Goal: Find specific page/section: Find specific page/section

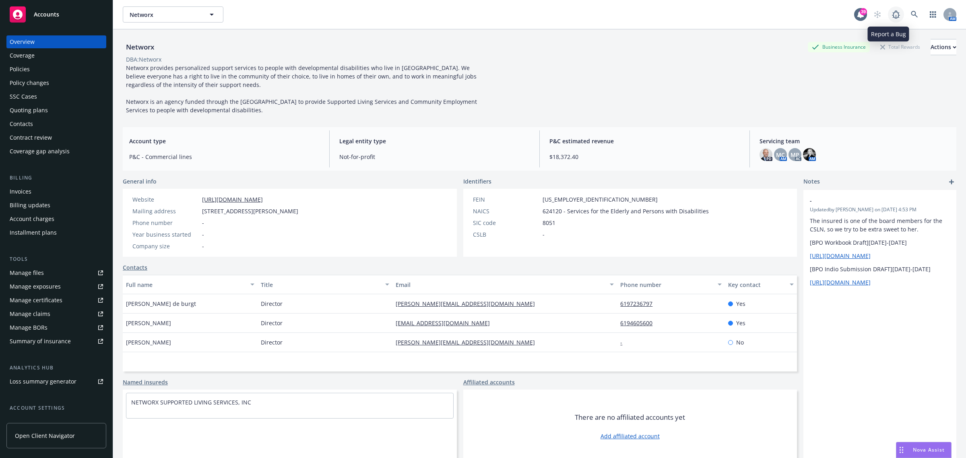
click at [891, 15] on icon at bounding box center [896, 15] width 10 height 10
click at [911, 11] on link at bounding box center [915, 14] width 16 height 16
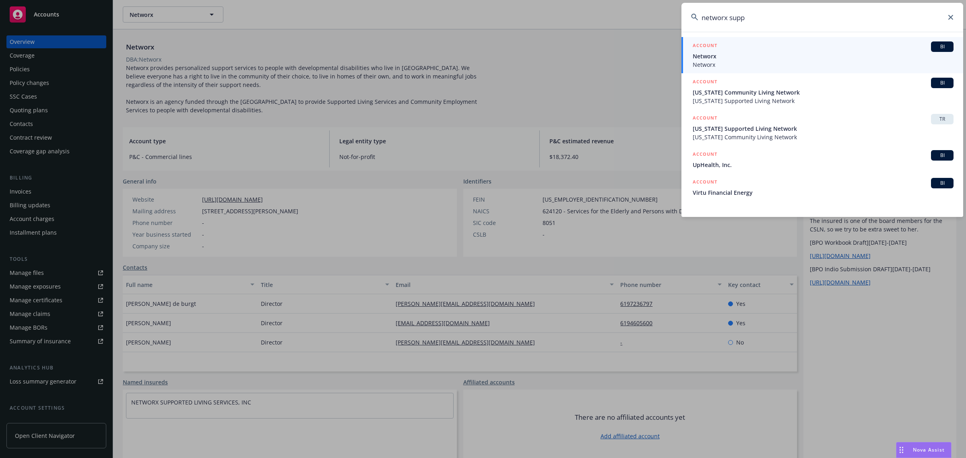
type input "networx supp"
click at [776, 47] on div "ACCOUNT BI" at bounding box center [823, 46] width 261 height 10
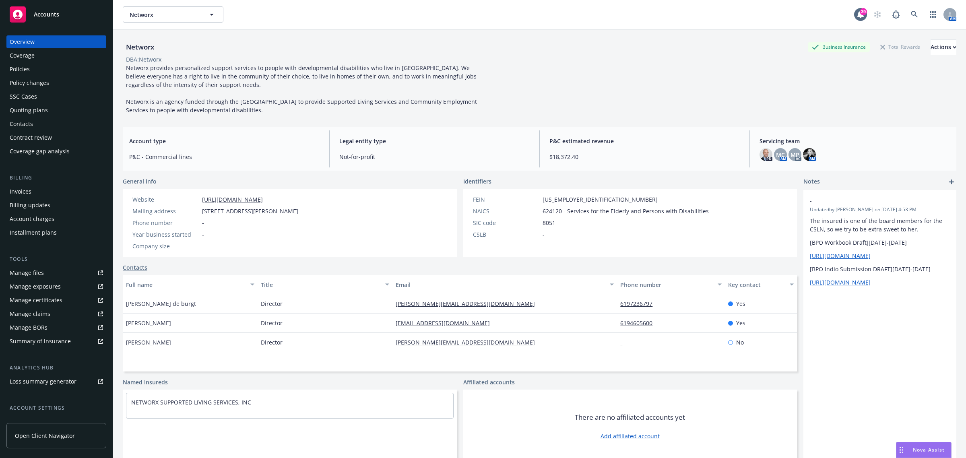
click at [25, 68] on div "Policies" at bounding box center [20, 69] width 20 height 13
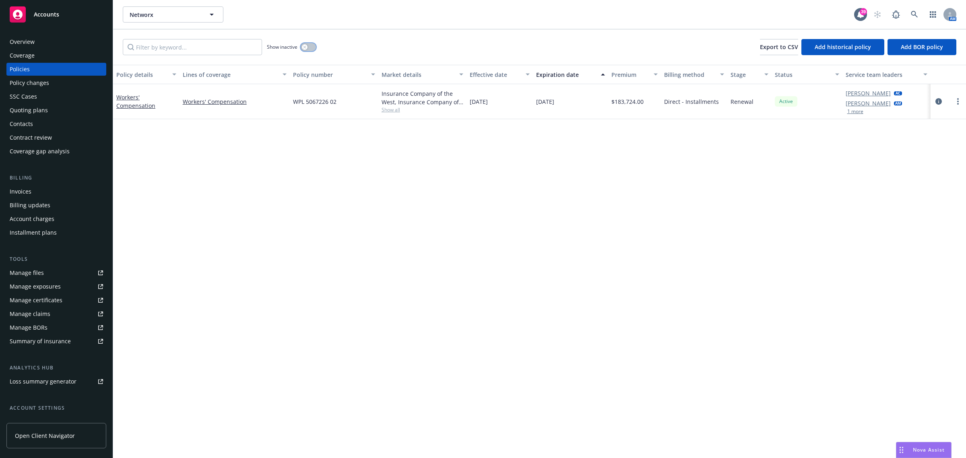
click at [308, 47] on button "button" at bounding box center [308, 47] width 15 height 8
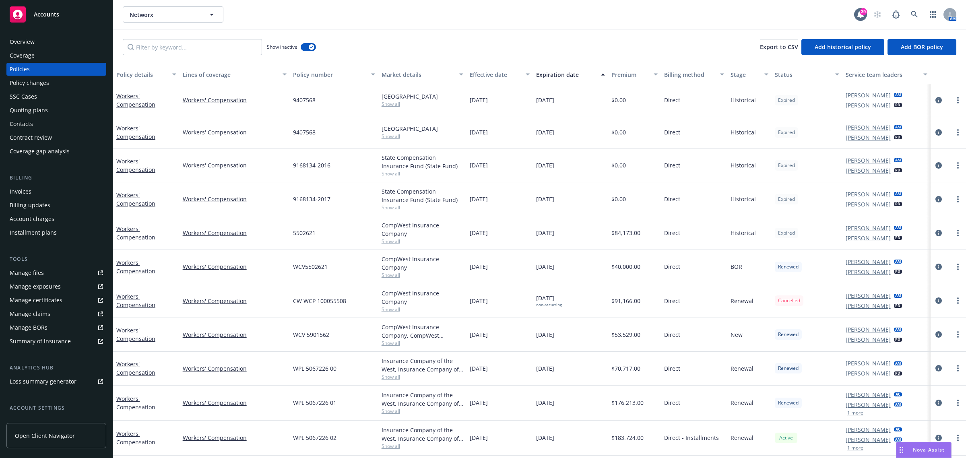
click at [493, 74] on div "Effective date" at bounding box center [495, 74] width 51 height 8
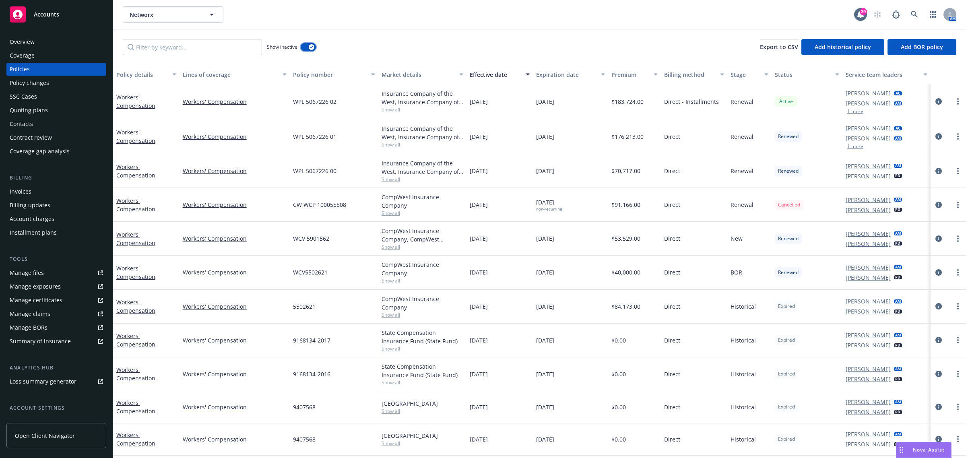
click at [314, 49] on button "button" at bounding box center [308, 47] width 15 height 8
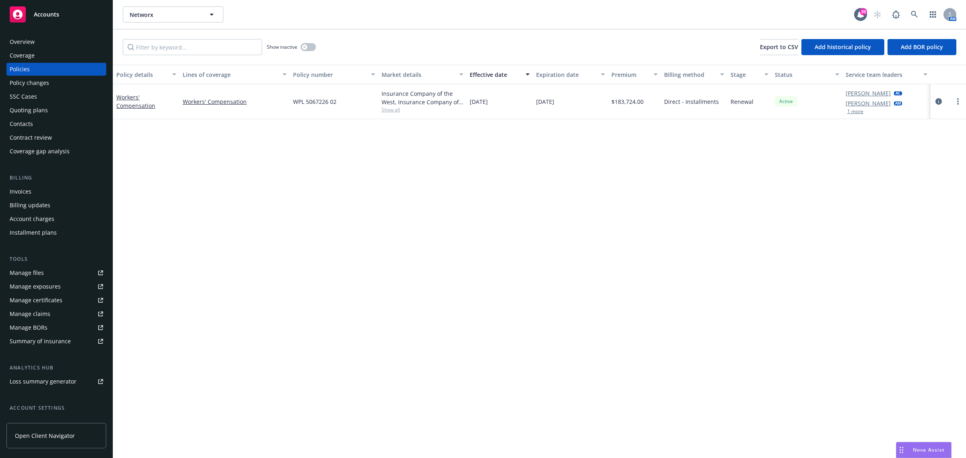
click at [387, 113] on span "Show all" at bounding box center [423, 109] width 82 height 7
